Goal: Task Accomplishment & Management: Complete application form

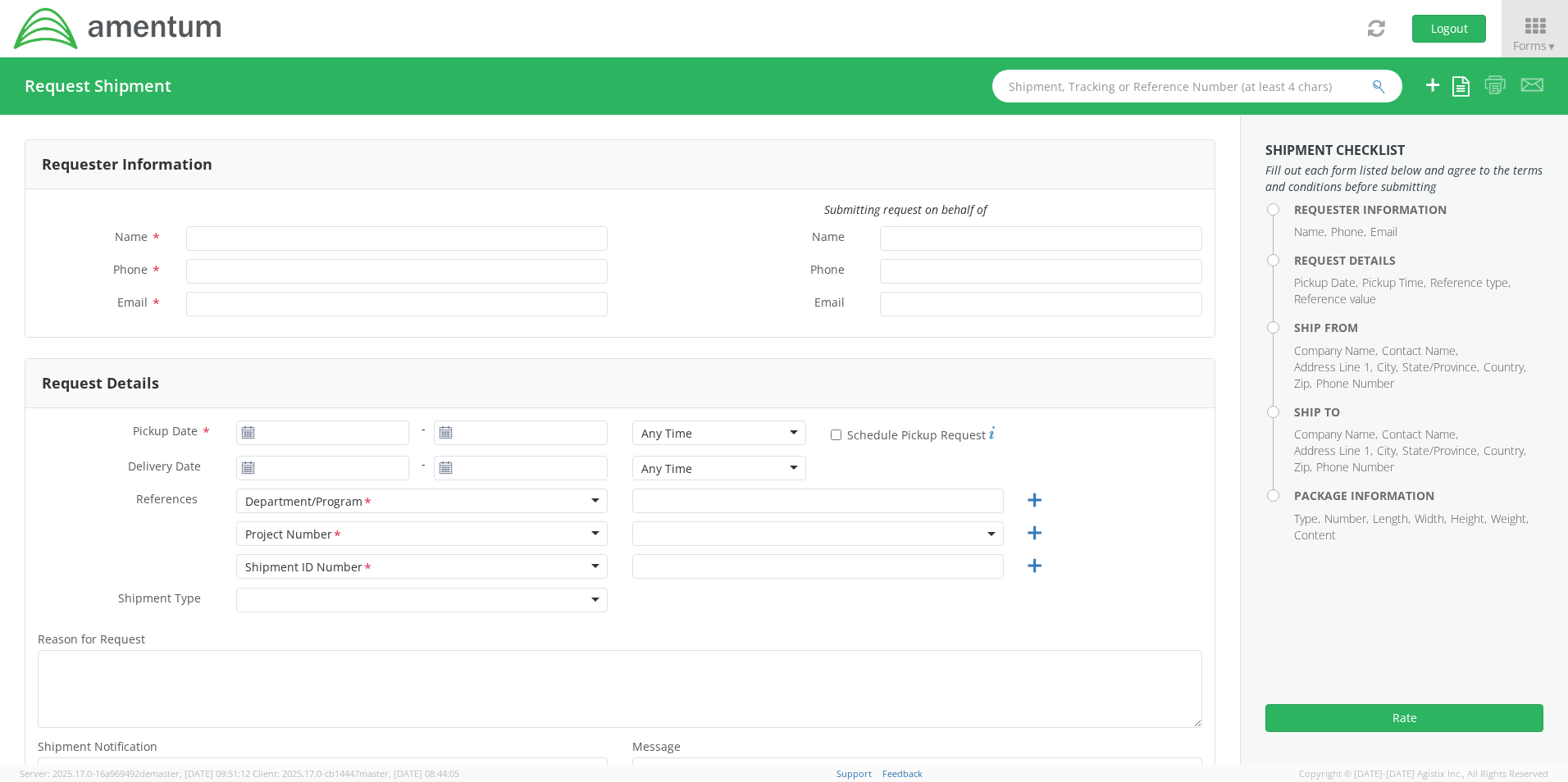
type input "[PERSON_NAME]"
type input "[PHONE_NUMBER]"
type input "[EMAIL_ADDRESS][DOMAIN_NAME]"
select select "4868.01.009.C.0007AA.EG.AMTODC"
click at [415, 507] on div "Department/Program *" at bounding box center [422, 500] width 372 height 24
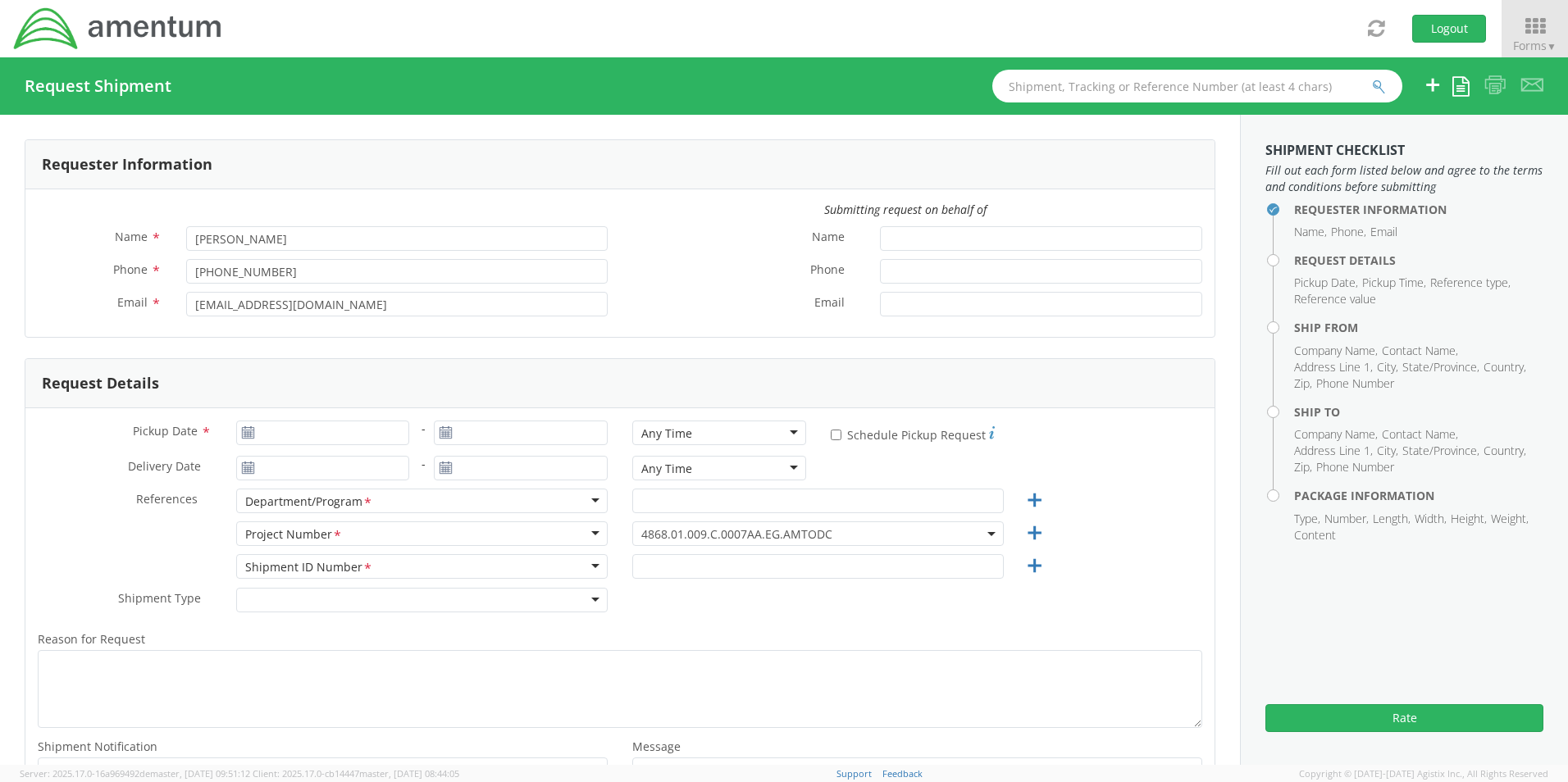
scroll to position [82, 0]
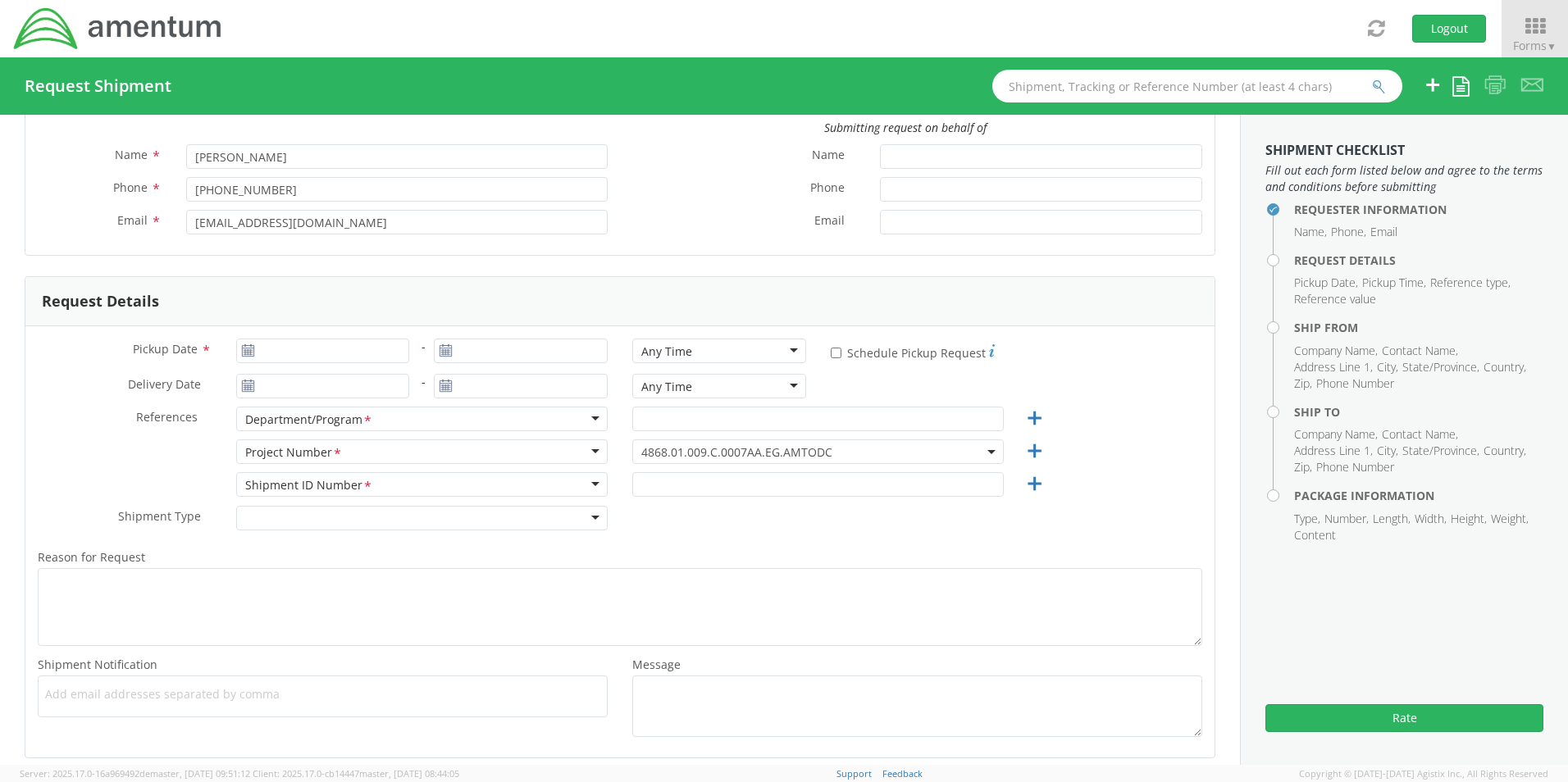
click at [352, 485] on div "Shipment ID Number *" at bounding box center [308, 485] width 128 height 18
click at [584, 485] on div "Shipment ID Number *" at bounding box center [422, 484] width 372 height 24
click at [588, 517] on div at bounding box center [422, 518] width 372 height 24
click at [244, 352] on icon at bounding box center [248, 351] width 14 height 13
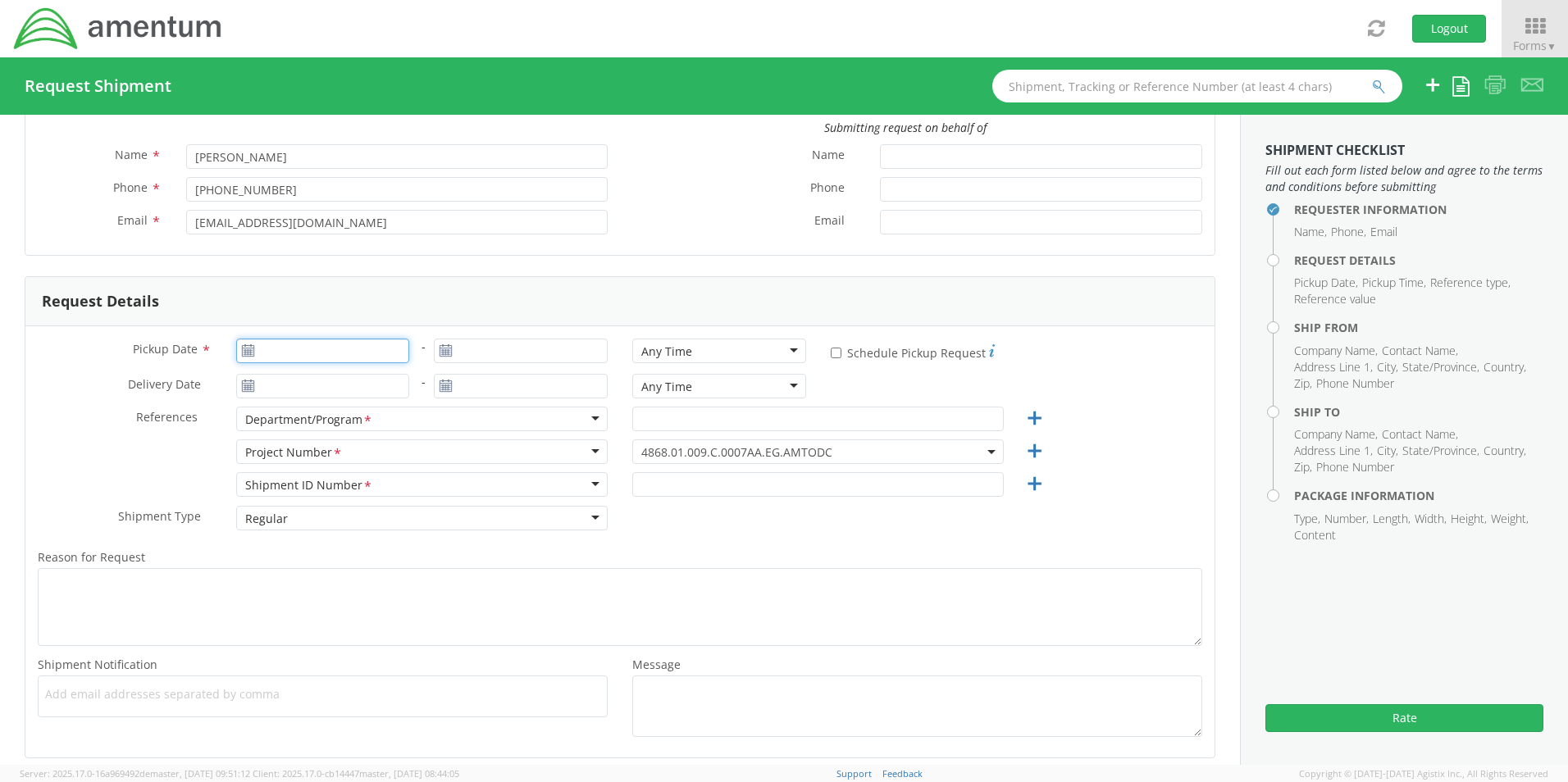
type input "[DATE]"
click at [308, 358] on input "[DATE]" at bounding box center [323, 350] width 174 height 24
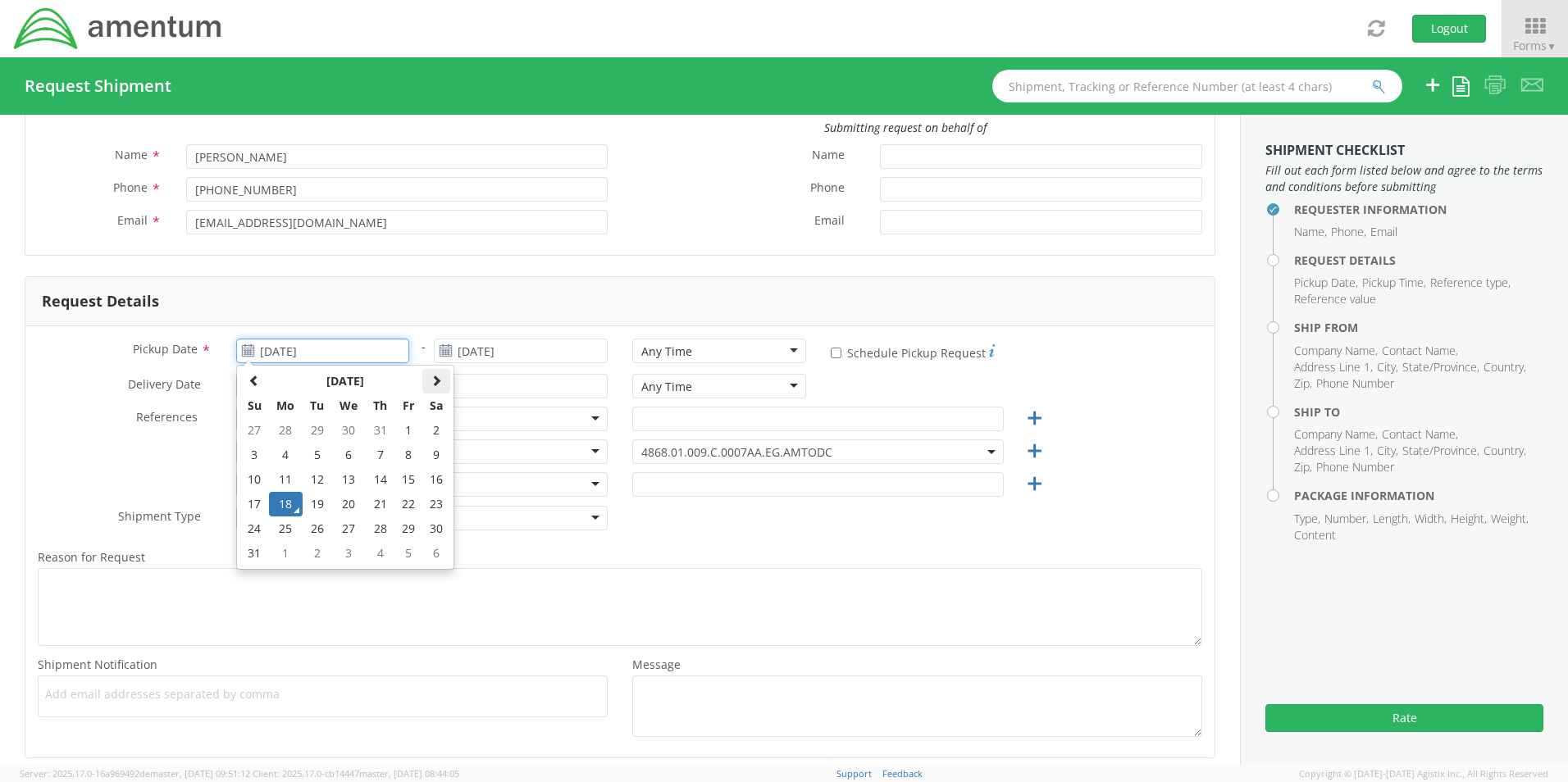
click at [436, 381] on span at bounding box center [436, 381] width 12 height 12
click at [346, 429] on td "1" at bounding box center [348, 430] width 34 height 24
type input "[DATE]"
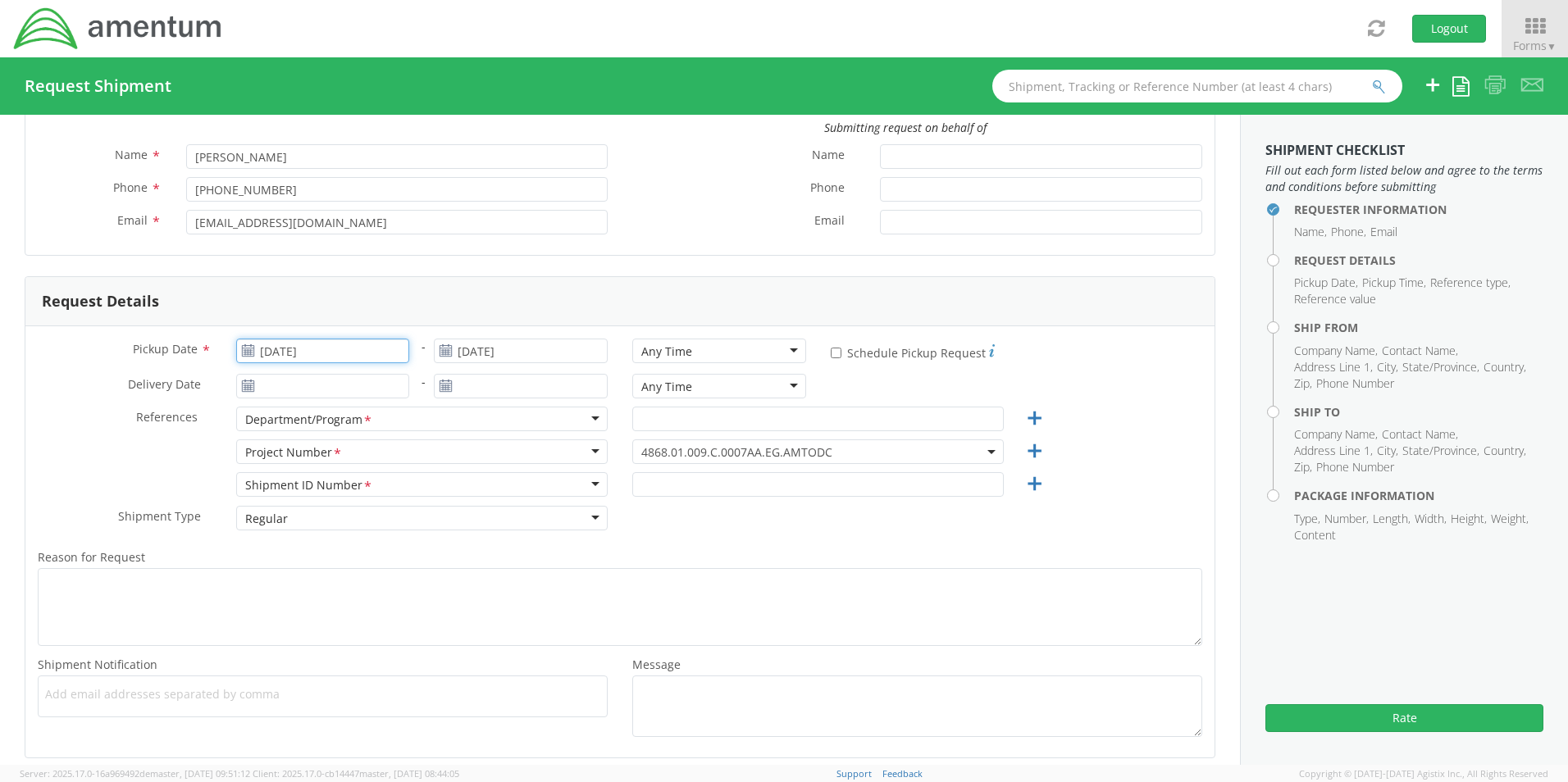
click at [342, 353] on input "[DATE]" at bounding box center [323, 350] width 174 height 24
click at [404, 524] on td "31" at bounding box center [408, 528] width 28 height 24
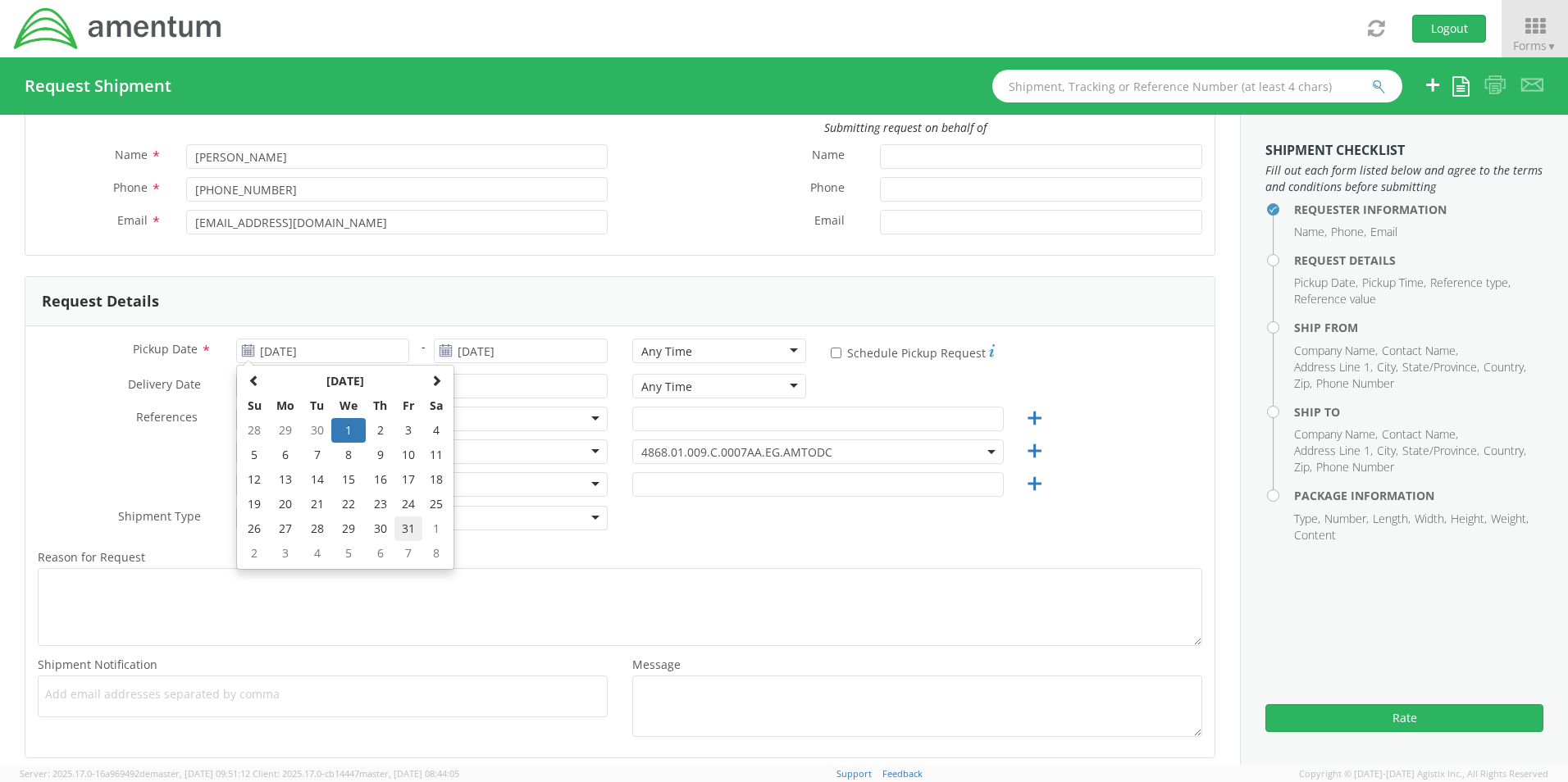
type input "[DATE]"
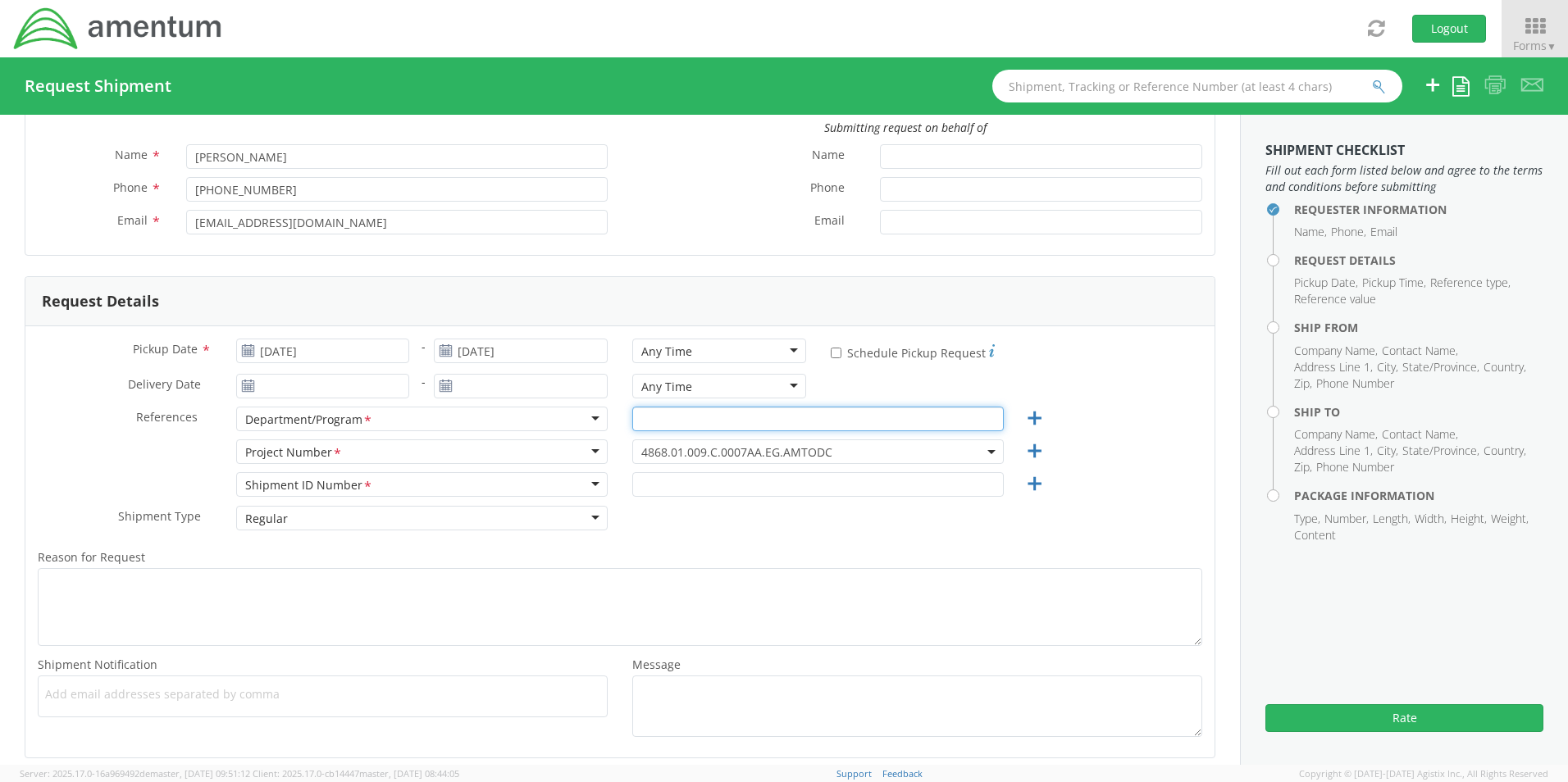
click at [916, 422] on input "text" at bounding box center [818, 419] width 372 height 24
click at [1135, 495] on div "Shipment ID Number <span class="required">*</span> Shipment ID Number * Account…" at bounding box center [619, 488] width 1189 height 33
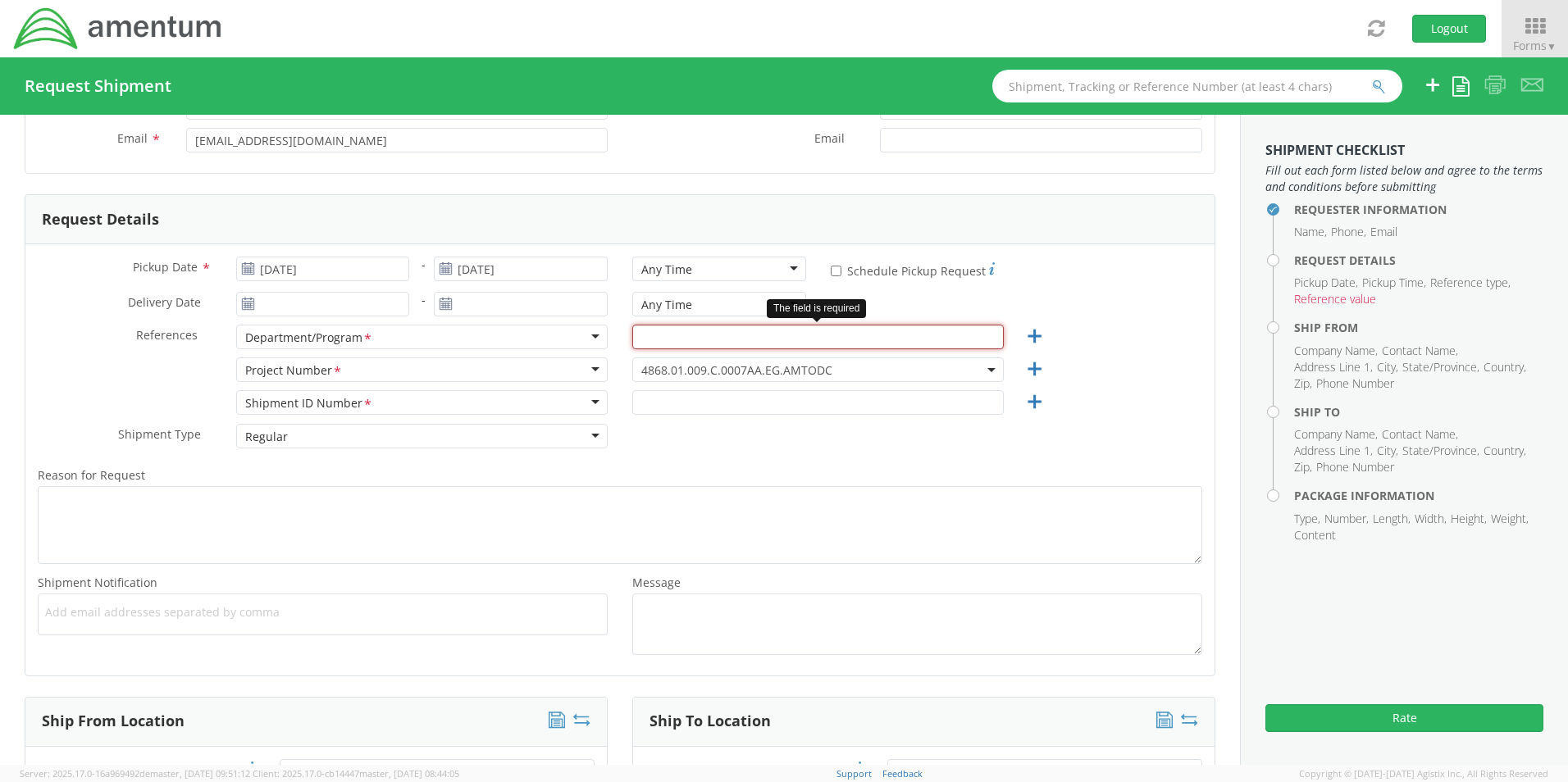
click at [640, 342] on input "text" at bounding box center [818, 337] width 372 height 24
paste input "NAVSEA PMS 326 FMS Supportability Program Follow-On Technical Support (FOTS)"
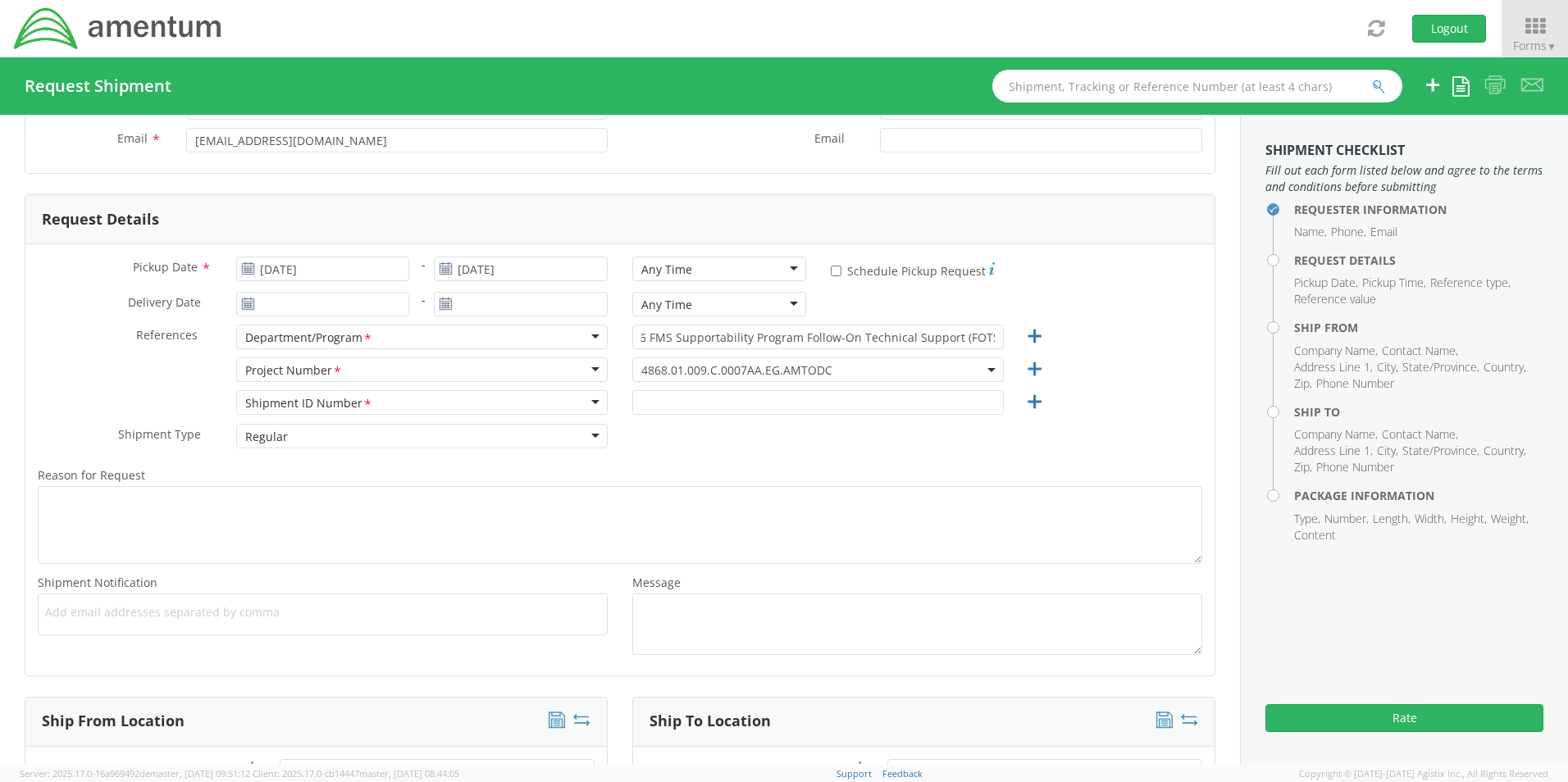
scroll to position [0, 0]
click at [985, 339] on input "NAVSEA PMS 326 FMS Supportability Program Follow-On Technical Support (FOTS)" at bounding box center [818, 337] width 372 height 24
click at [971, 333] on input "NAVSEA PMS 326 FMS Supportability Program Follow-On Technical Support (FOTS)" at bounding box center [818, 337] width 372 height 24
paste input "N0025323D5000"
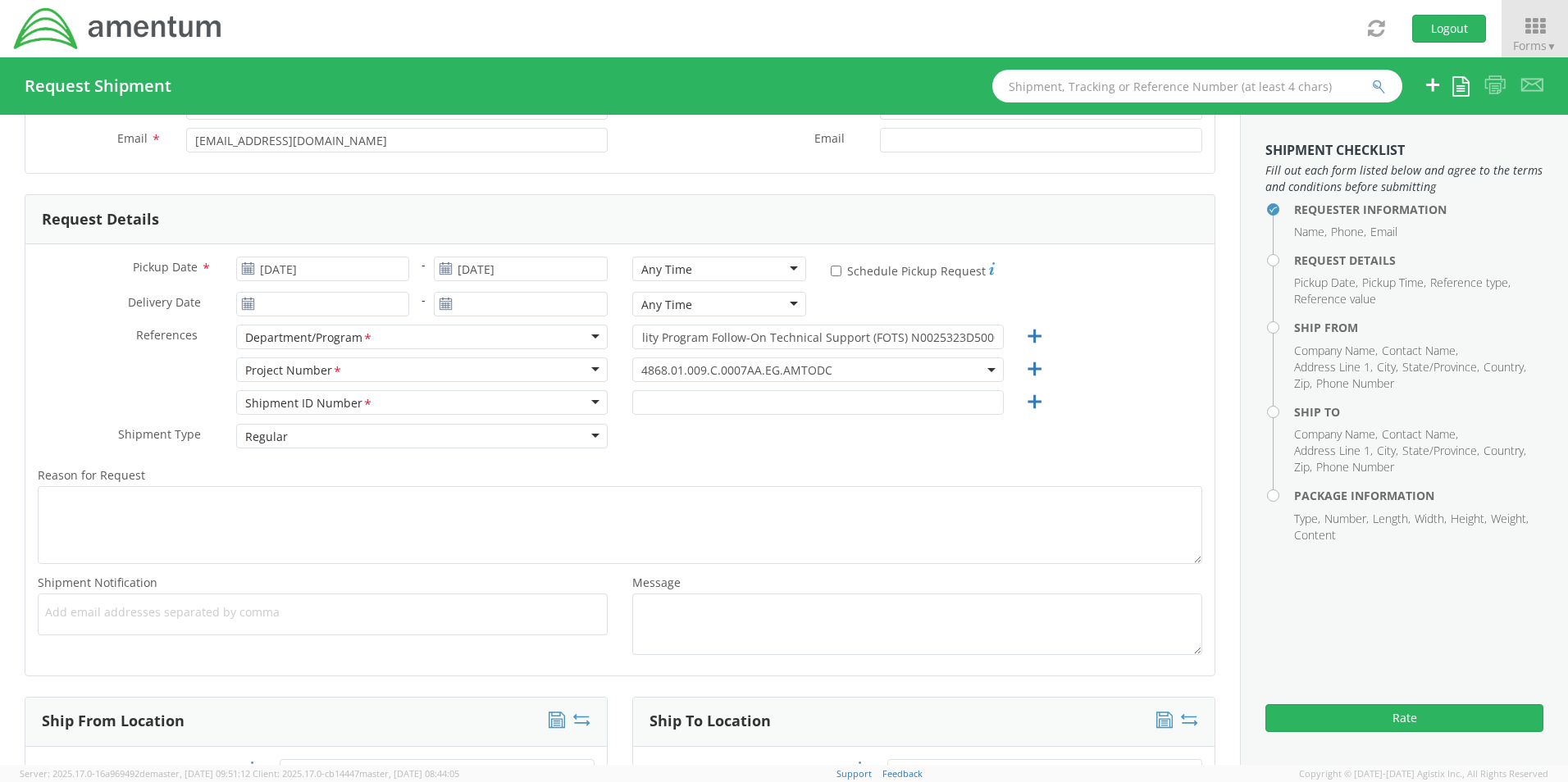
scroll to position [0, 0]
click at [981, 336] on input "NAVSEA PMS 326 FMS Supportability Program Follow-On Technical Support (FOTS) N0…" at bounding box center [818, 337] width 372 height 24
paste input "N0025325F9001"
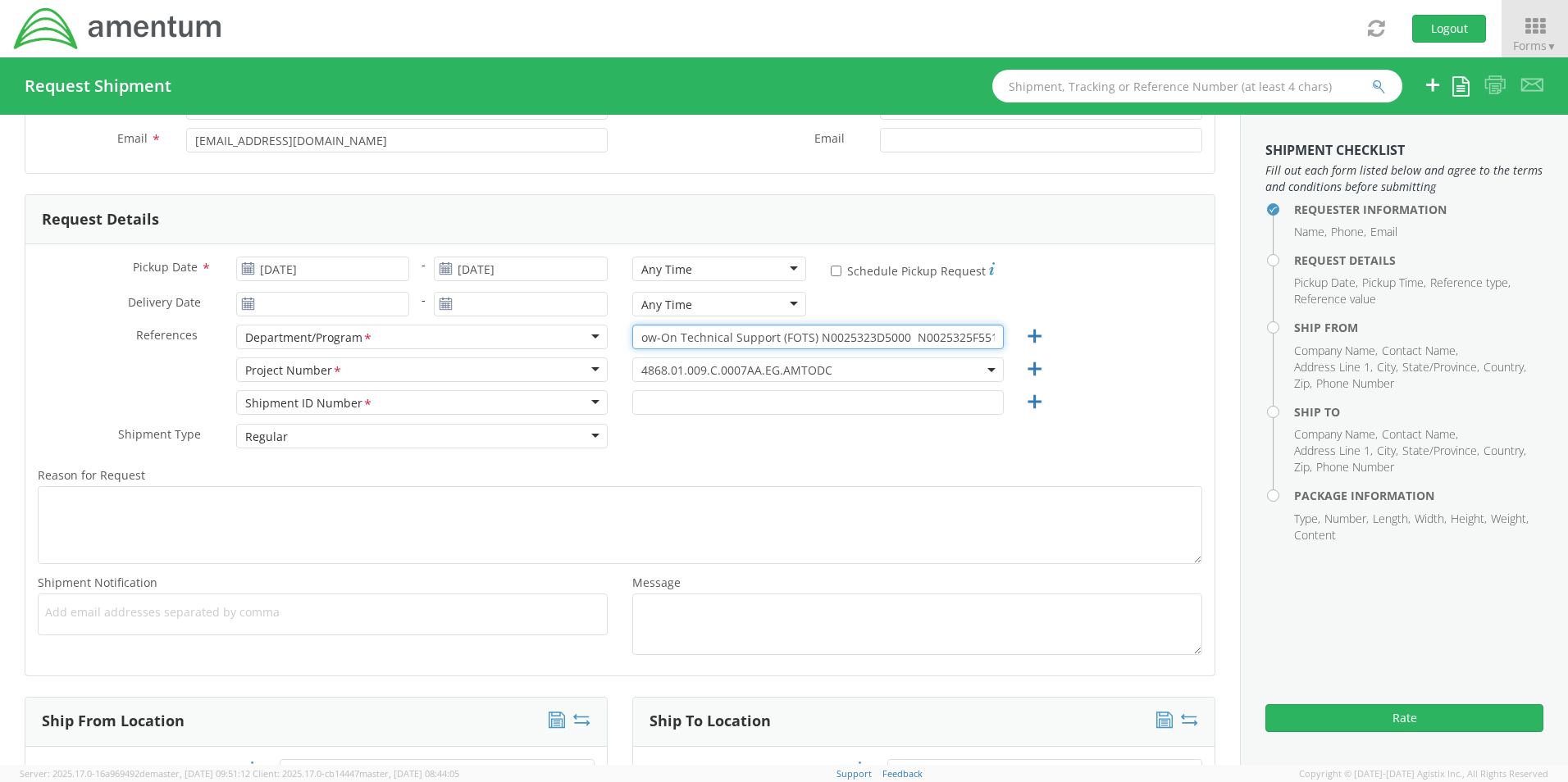
type input "NAVSEA PMS 326 FMS Supportability Program Follow-On Technical Support (FOTS) N0…"
click at [1139, 278] on div "* Schedule Pickup Request" at bounding box center [1016, 270] width 372 height 27
